Goal: Find specific page/section: Find specific page/section

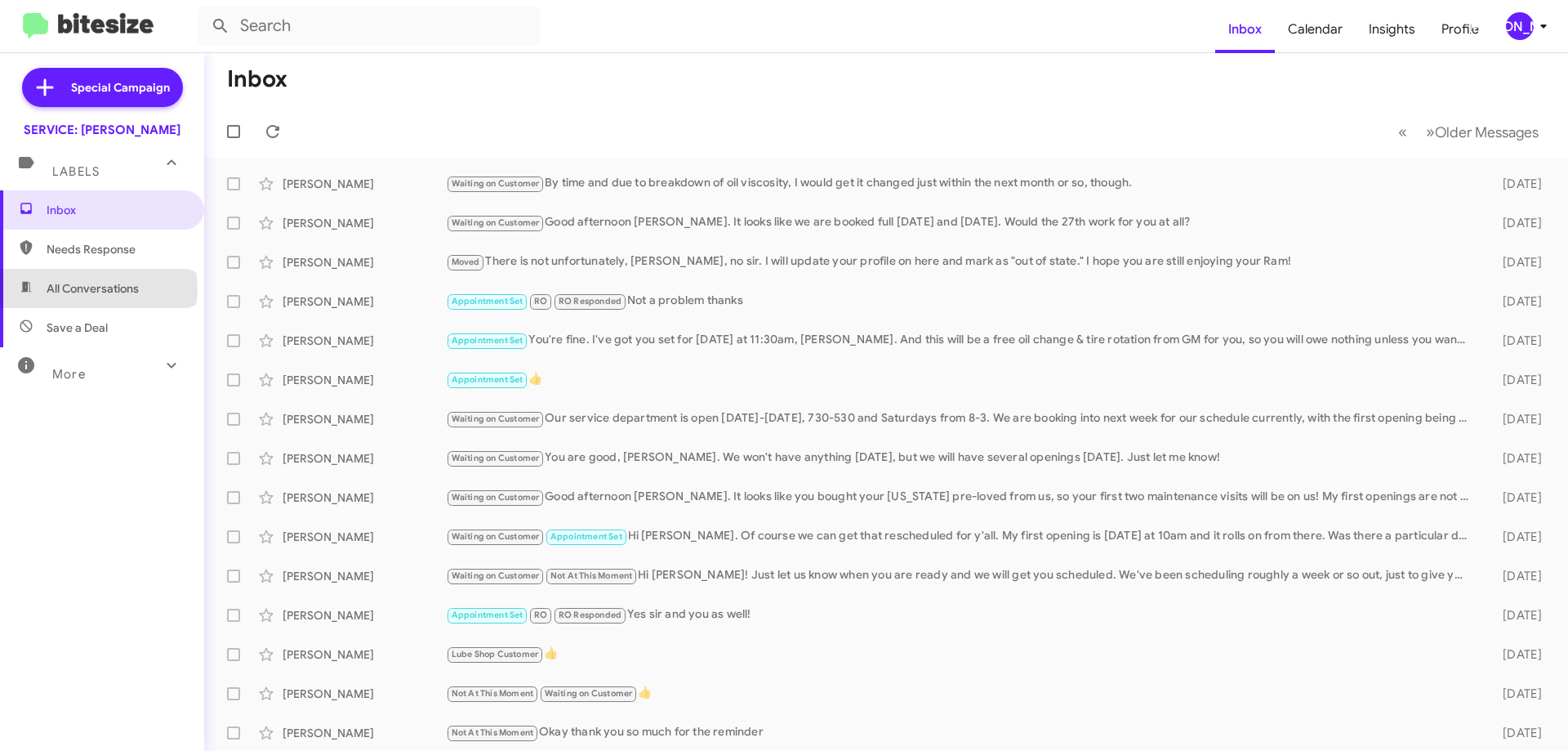
click at [98, 288] on span "All Conversations" at bounding box center [92, 288] width 92 height 17
type input "in:all-conversations"
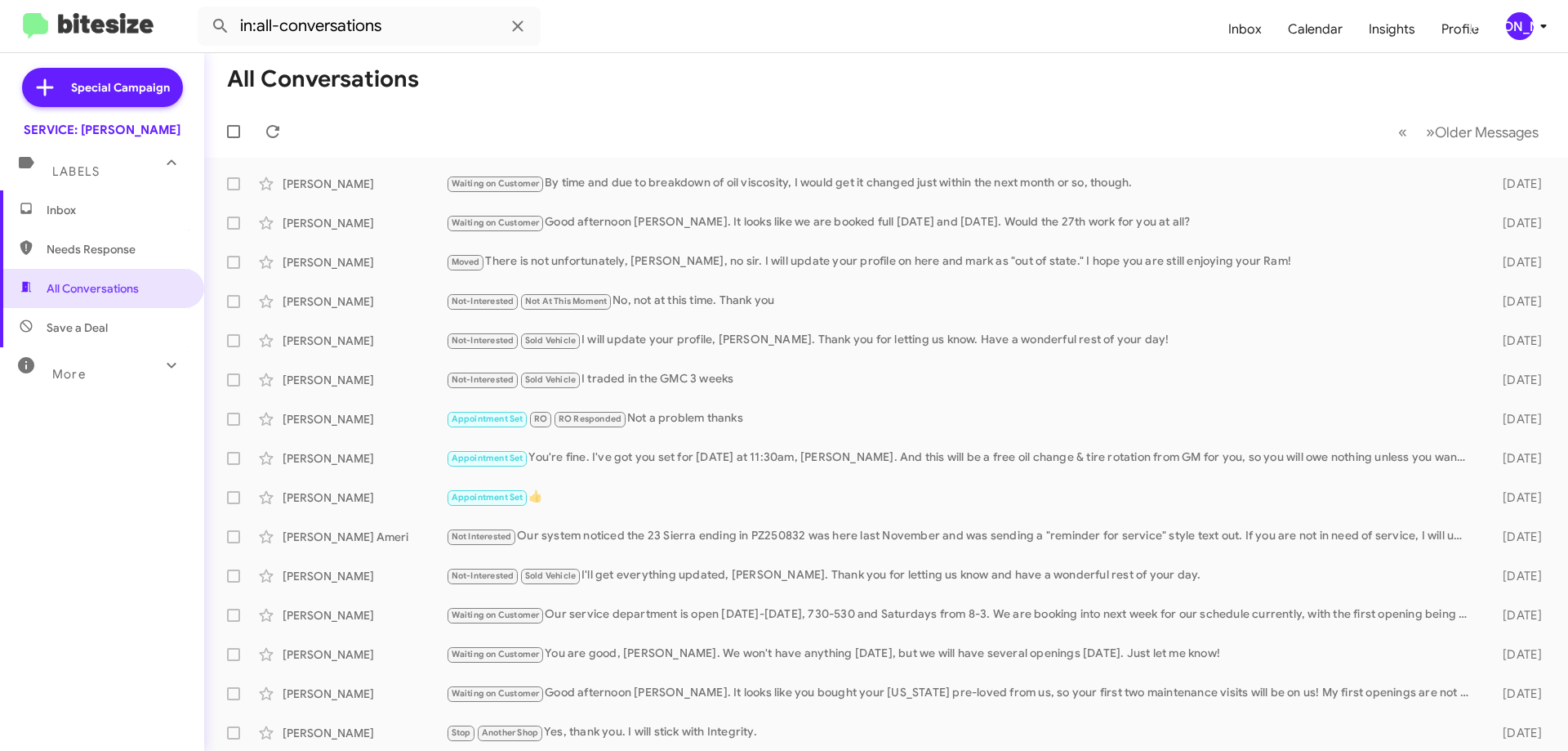
click at [52, 186] on mat-expansion-panel-header "Labels" at bounding box center [102, 164] width 204 height 52
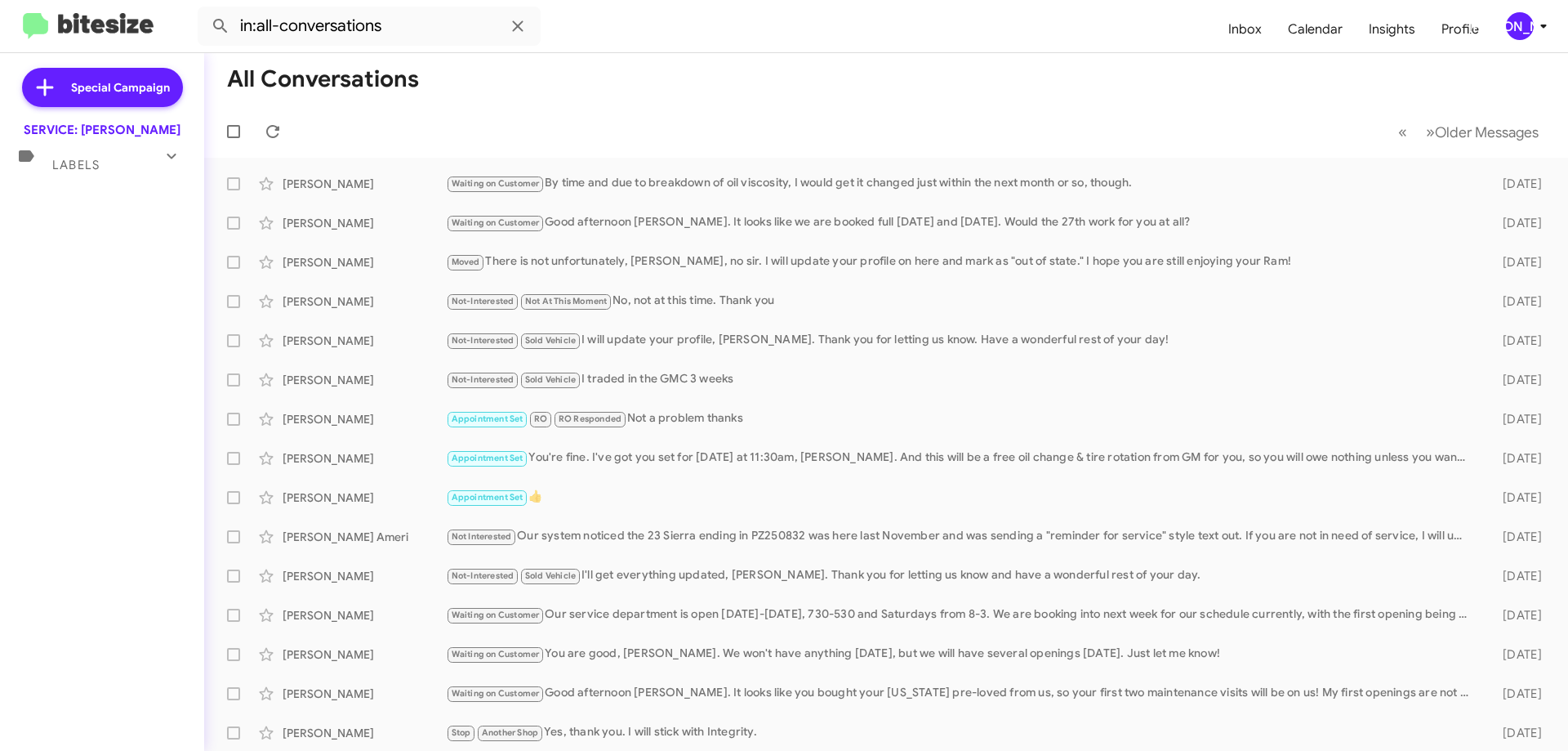
click at [69, 166] on span "Labels" at bounding box center [76, 164] width 47 height 15
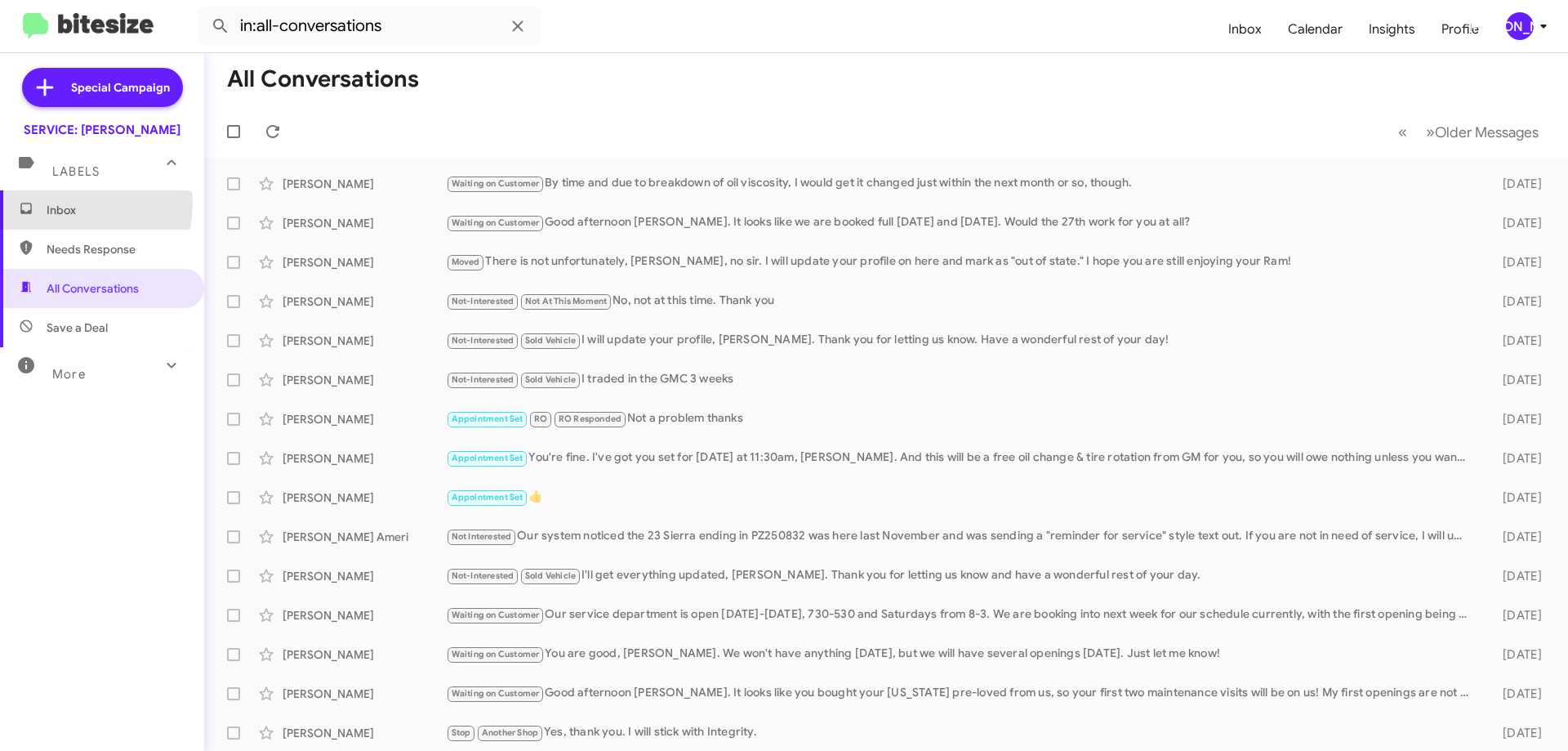
click at [84, 205] on span "Inbox" at bounding box center [116, 209] width 139 height 17
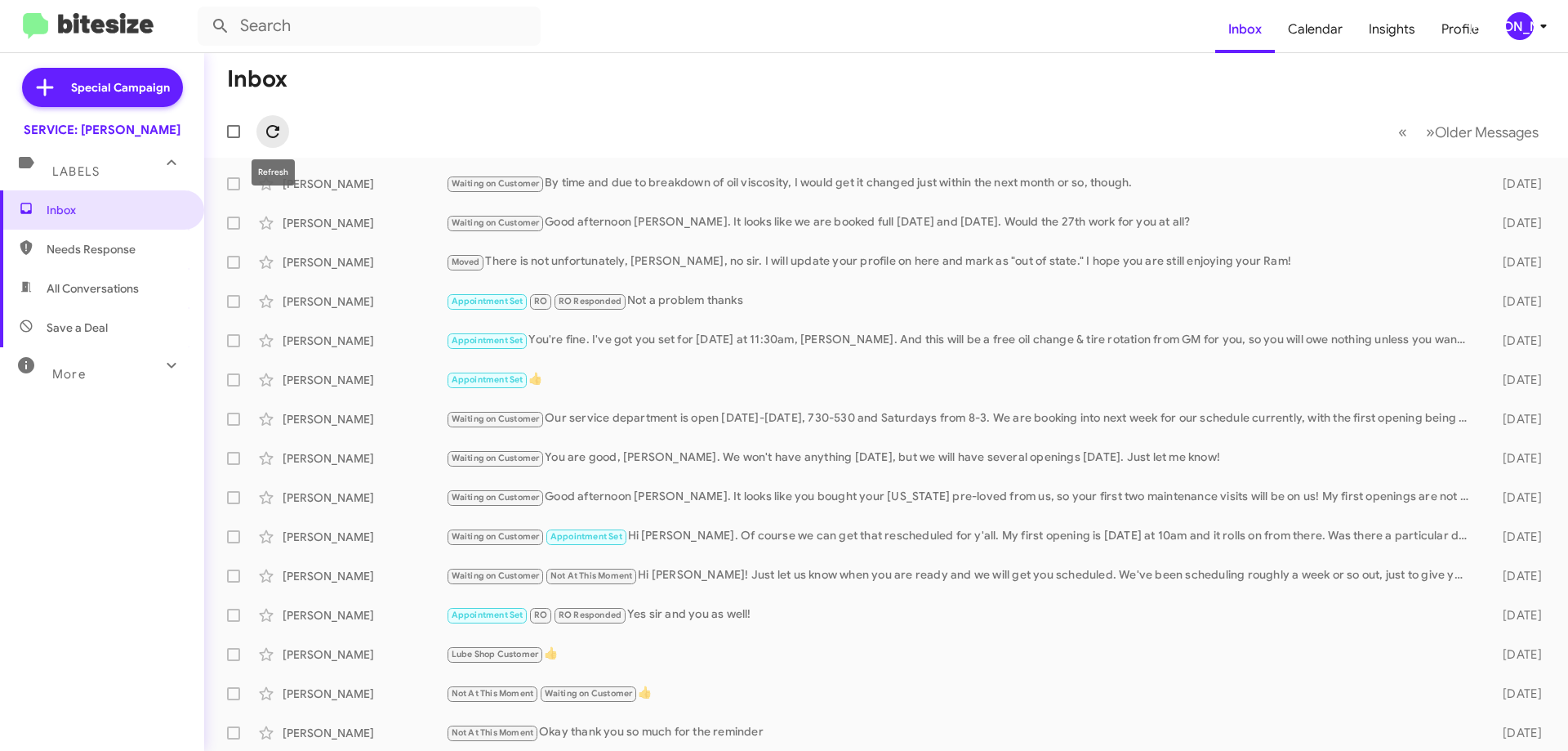
click at [269, 127] on icon at bounding box center [273, 131] width 13 height 13
